Goal: Check status: Check status

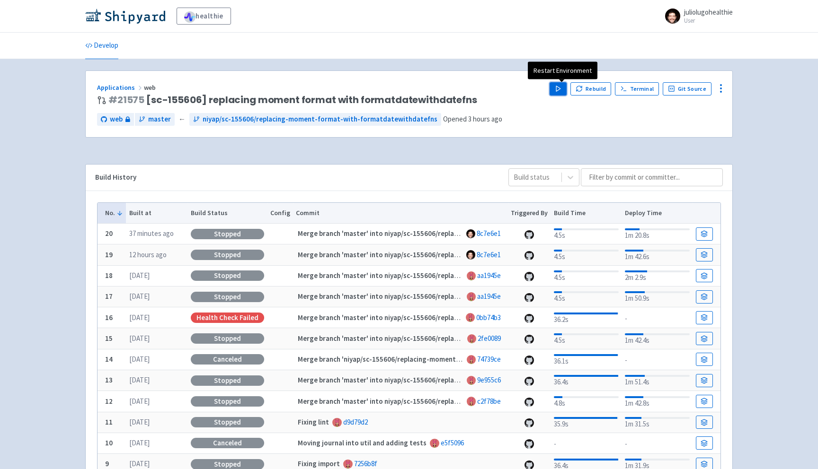
click at [561, 93] on button "Play" at bounding box center [557, 88] width 17 height 13
